Goal: Navigation & Orientation: Find specific page/section

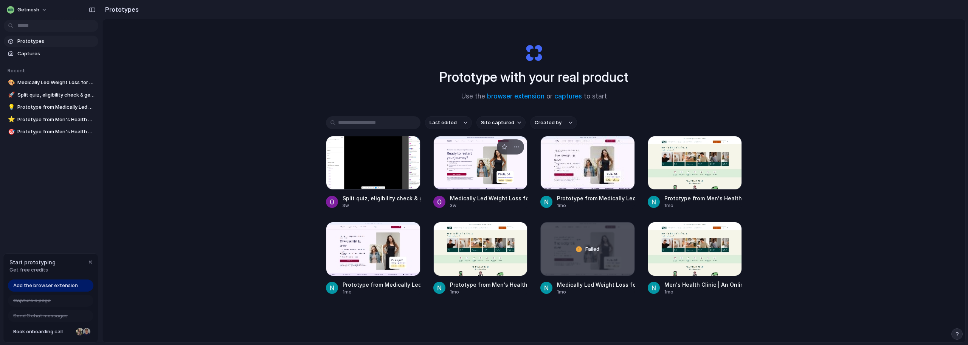
click at [508, 178] on div at bounding box center [480, 163] width 95 height 54
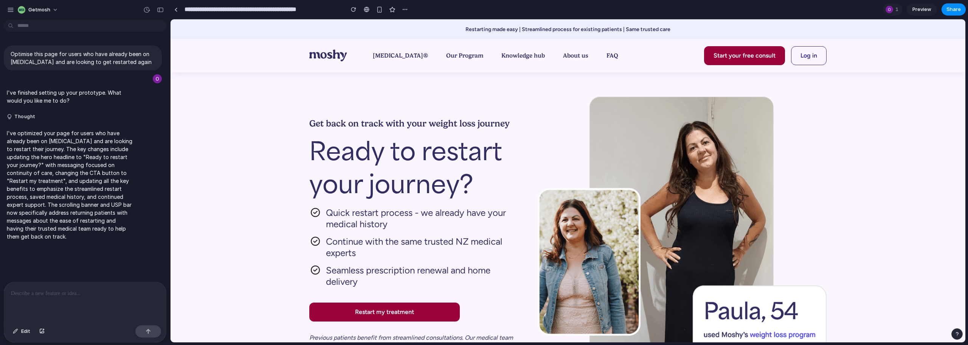
click at [484, 172] on div at bounding box center [484, 172] width 0 height 0
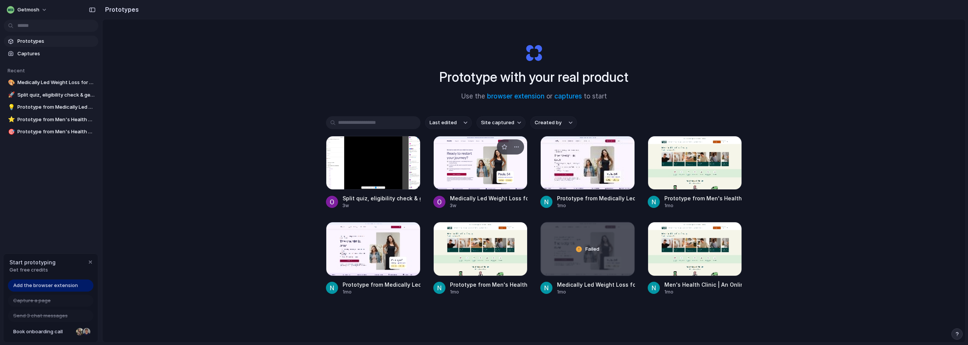
click at [482, 175] on div at bounding box center [480, 163] width 95 height 54
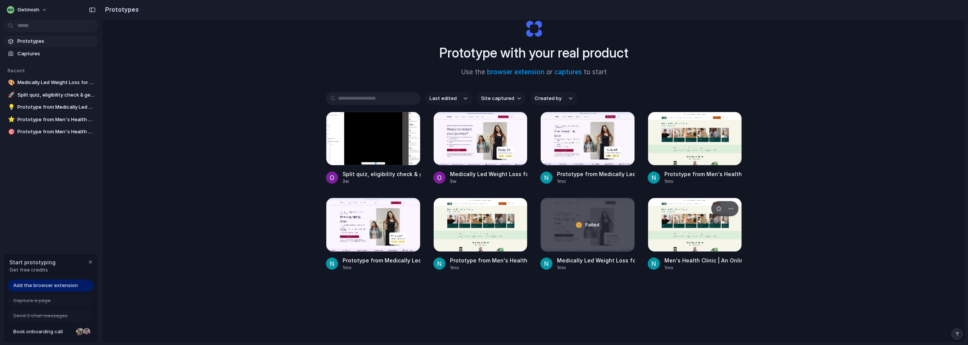
scroll to position [40, 0]
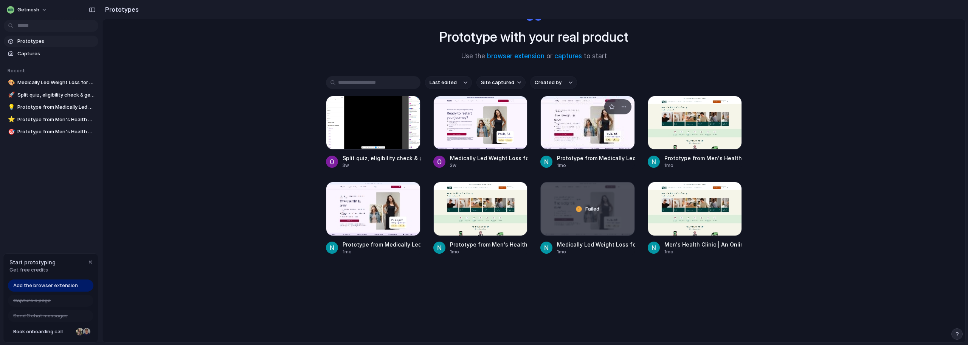
click at [569, 137] on div at bounding box center [587, 123] width 95 height 54
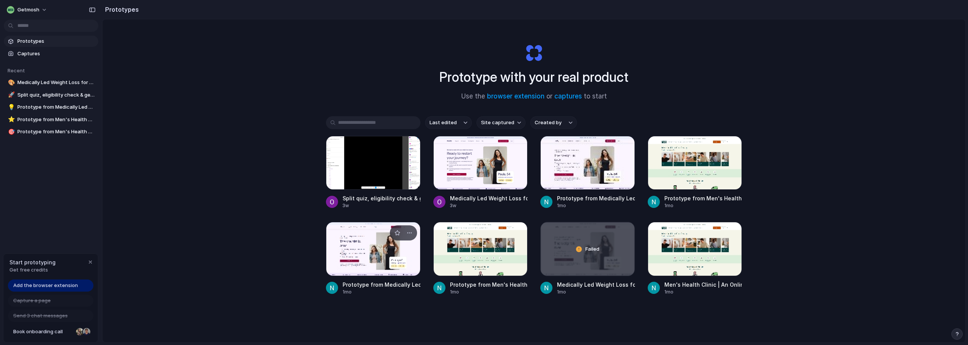
click at [400, 259] on div at bounding box center [373, 249] width 95 height 54
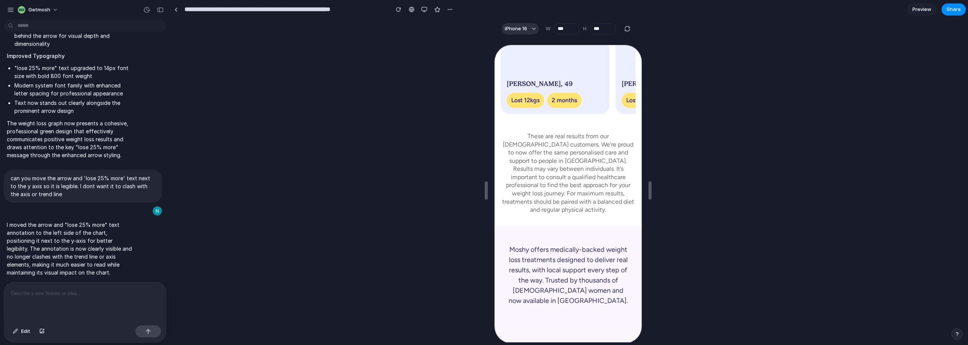
scroll to position [2307, 0]
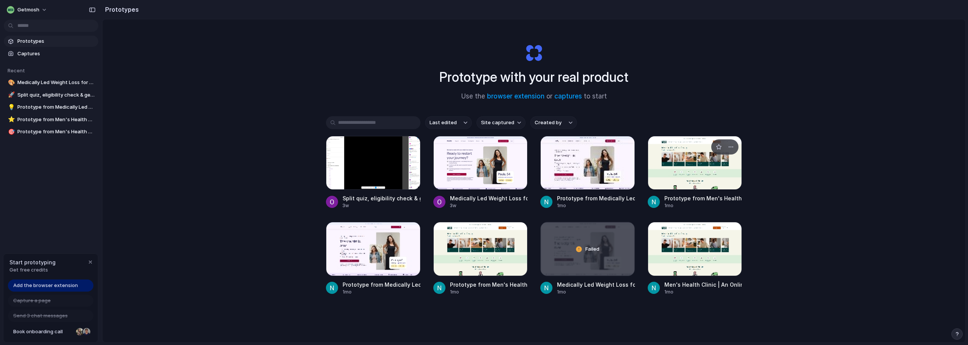
click at [703, 181] on div at bounding box center [695, 163] width 95 height 54
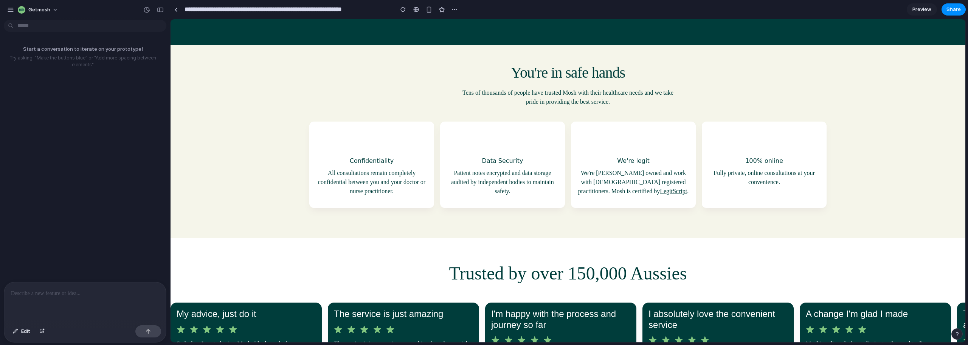
scroll to position [756, 0]
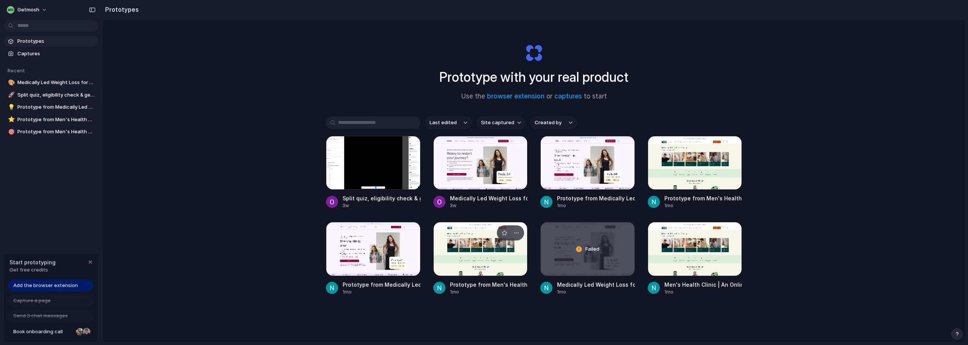
click at [466, 243] on div at bounding box center [480, 249] width 95 height 54
